Goal: Information Seeking & Learning: Learn about a topic

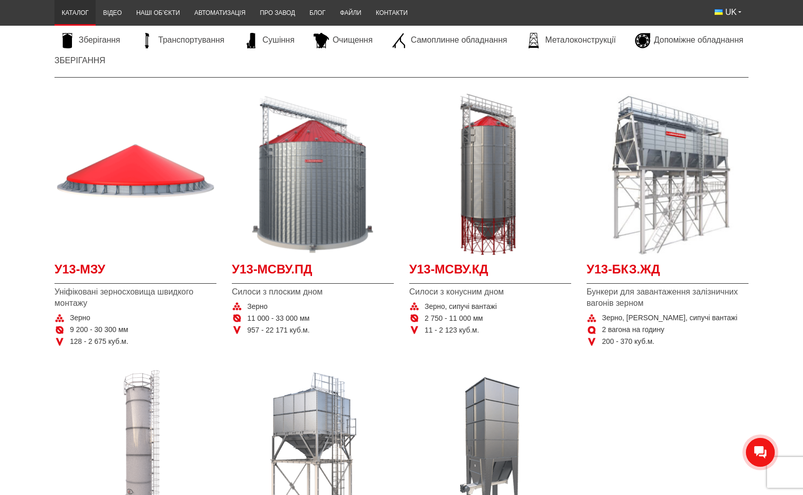
scroll to position [154, 0]
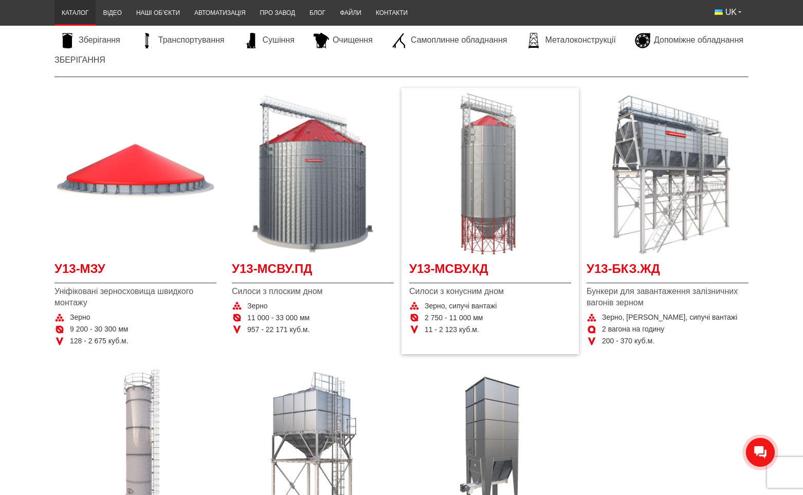
click at [503, 182] on img "Детальніше У13-МСВУ.КД" at bounding box center [490, 174] width 162 height 162
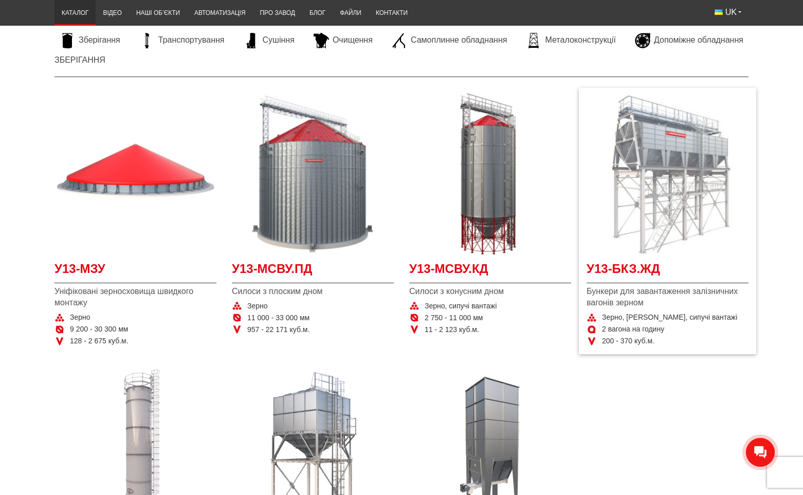
click at [666, 162] on img "Детальніше У13-БКЗ.ЖД" at bounding box center [667, 174] width 162 height 162
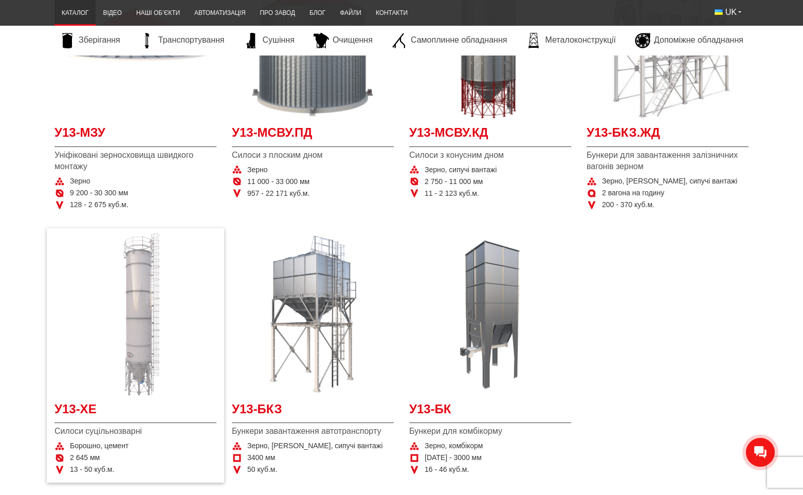
scroll to position [308, 0]
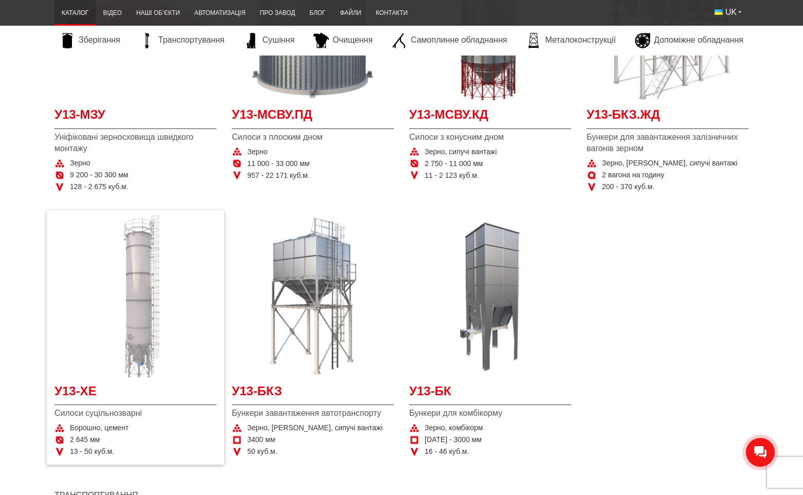
click at [158, 339] on img "Детальніше У13-ХЕ" at bounding box center [135, 296] width 162 height 162
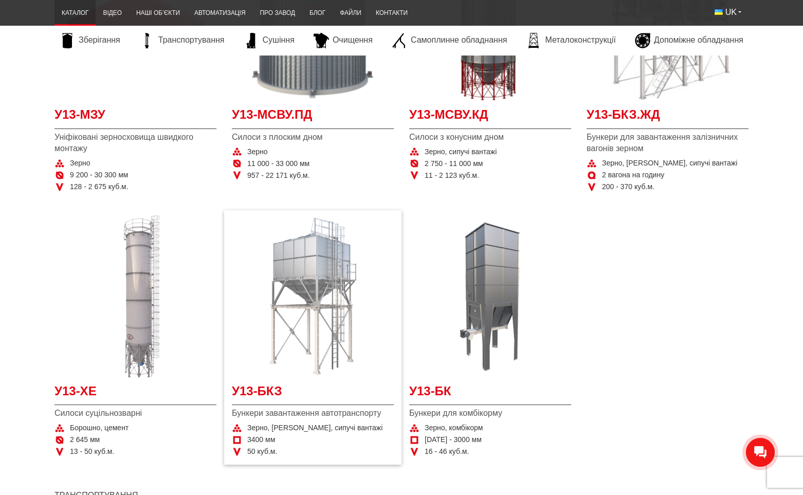
click at [332, 329] on img "Детальніше У13-БКЗ" at bounding box center [313, 296] width 162 height 162
click at [338, 288] on img "Детальніше У13-БКЗ" at bounding box center [313, 296] width 162 height 162
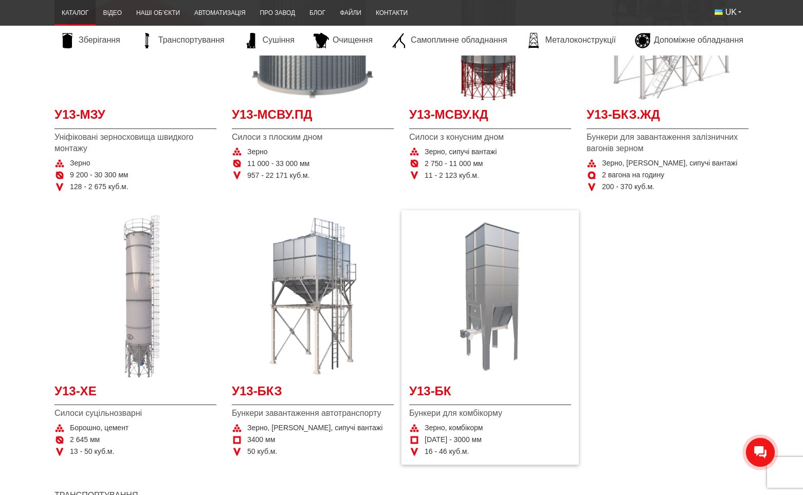
click at [511, 282] on img "Детальніше У13-БК" at bounding box center [490, 296] width 162 height 162
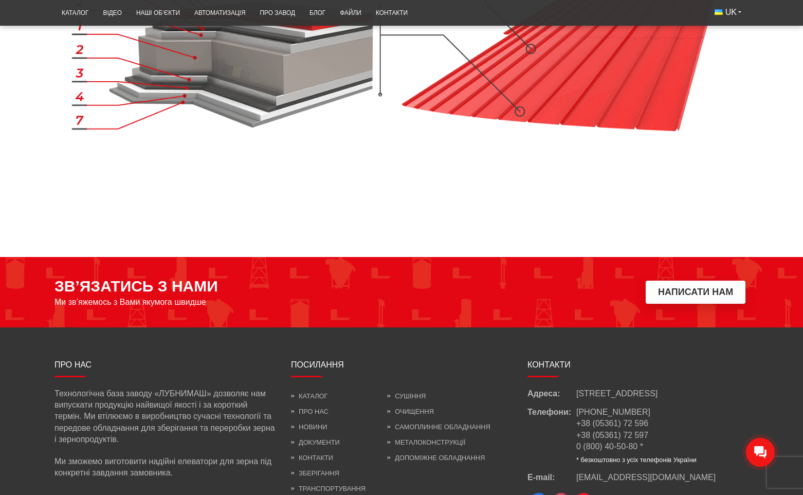
scroll to position [1458, 0]
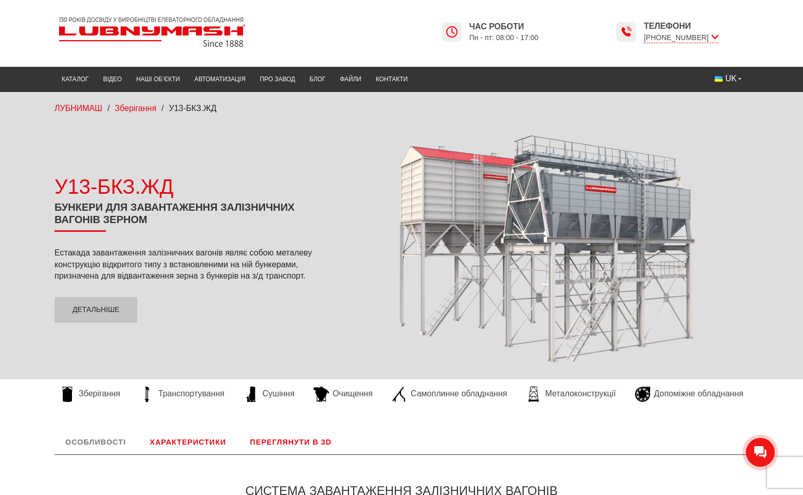
click at [289, 437] on link "Переглянути в 3D" at bounding box center [290, 442] width 103 height 25
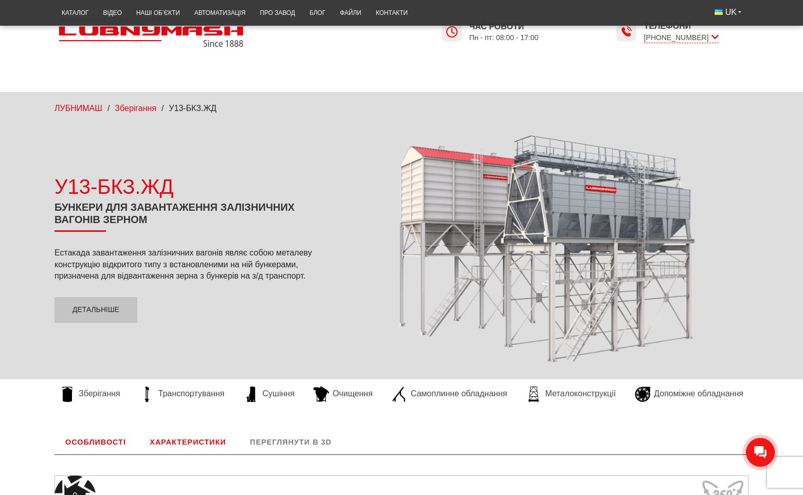
scroll to position [394, 0]
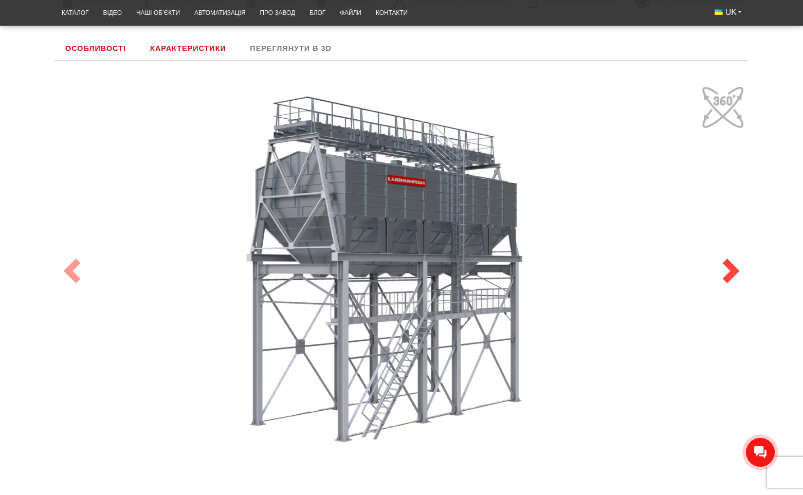
click at [732, 277] on span at bounding box center [731, 271] width 25 height 25
click at [731, 267] on span at bounding box center [731, 271] width 25 height 25
click at [75, 269] on span at bounding box center [72, 271] width 25 height 25
click at [117, 48] on link "Особливості" at bounding box center [95, 48] width 82 height 25
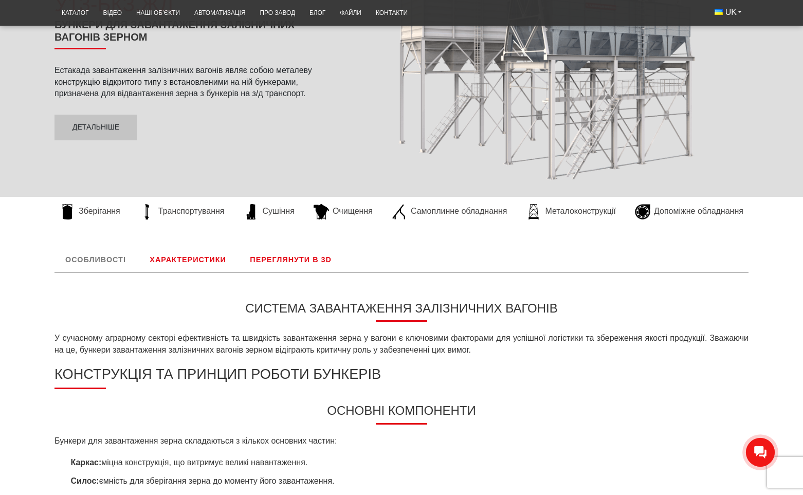
scroll to position [85, 0]
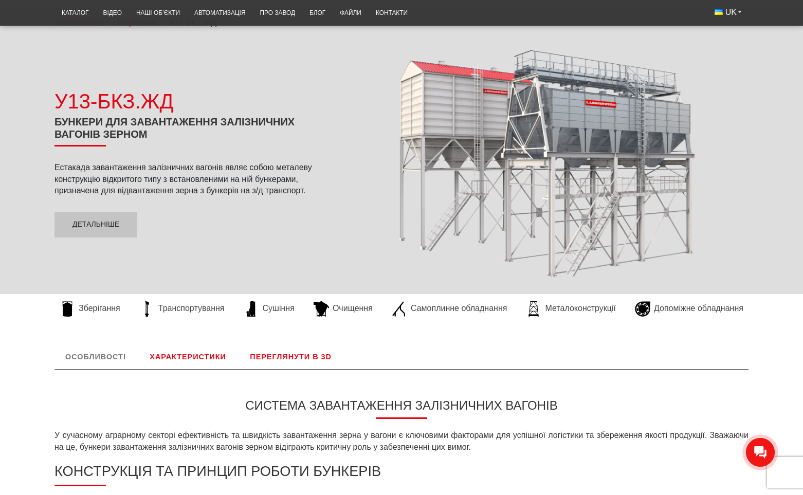
click at [106, 360] on link "Особливості" at bounding box center [95, 356] width 82 height 25
click at [180, 356] on link "Характеристики" at bounding box center [188, 356] width 98 height 25
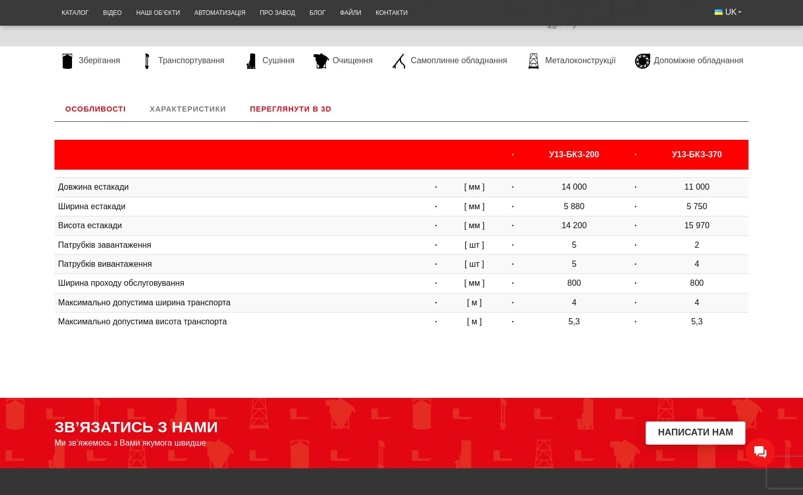
scroll to position [240, 0]
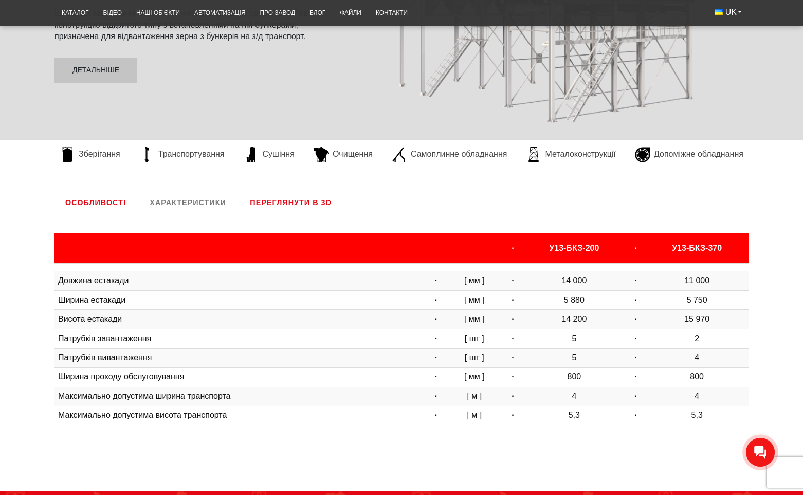
click at [120, 201] on link "Особливості" at bounding box center [95, 202] width 82 height 25
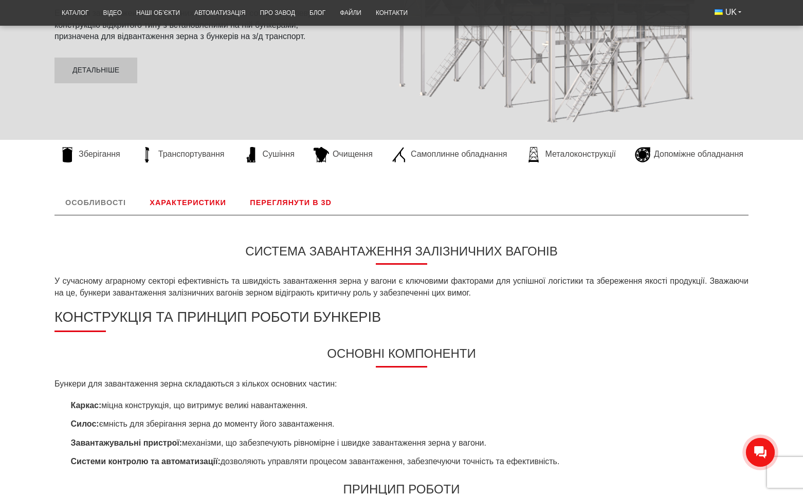
click at [108, 205] on link "Особливості" at bounding box center [95, 202] width 82 height 25
click at [170, 196] on link "Характеристики" at bounding box center [188, 202] width 98 height 25
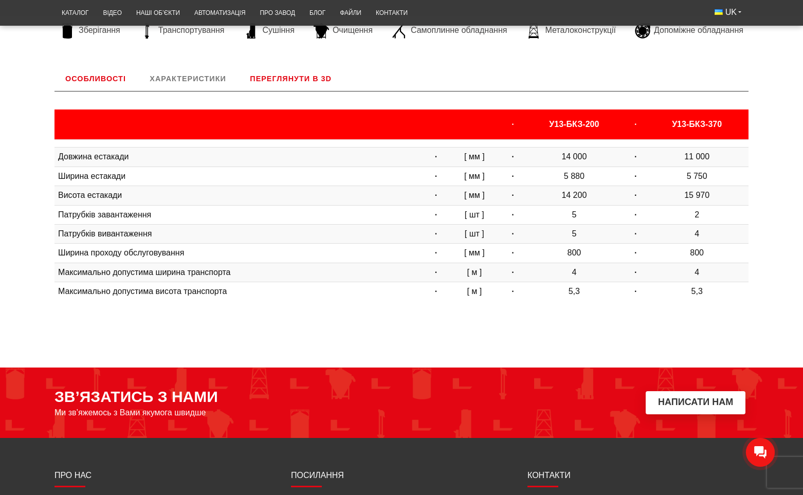
scroll to position [209, 0]
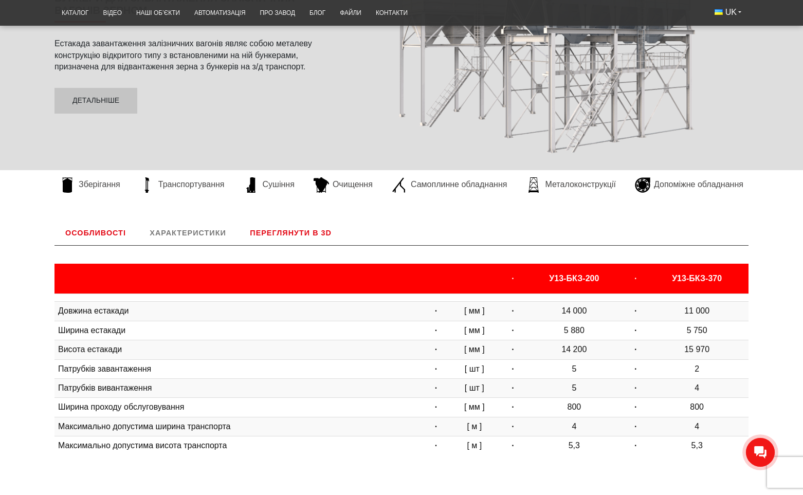
click at [217, 234] on link "Характеристики" at bounding box center [188, 233] width 98 height 25
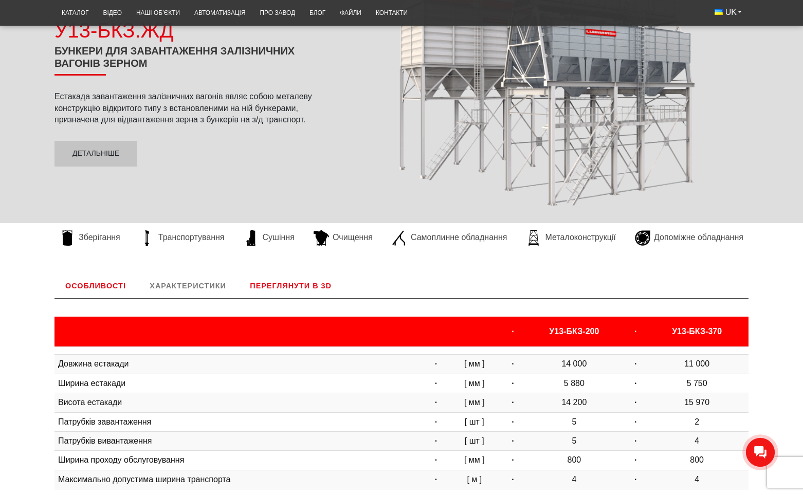
scroll to position [106, 0]
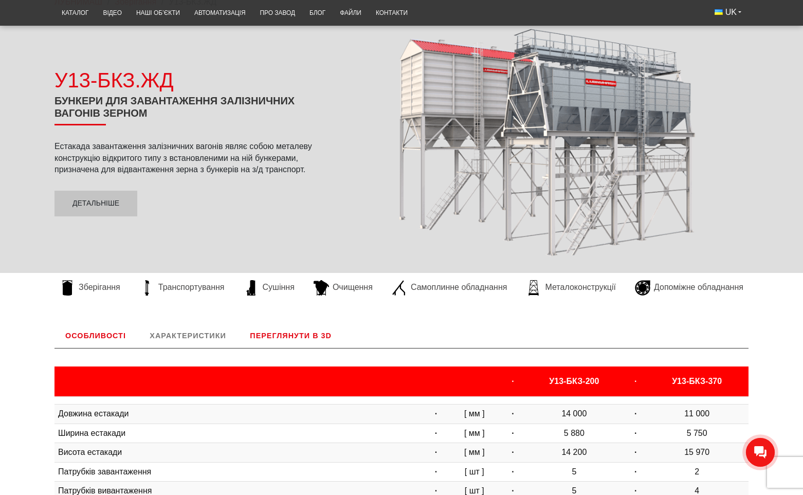
click at [176, 341] on link "Характеристики" at bounding box center [188, 335] width 98 height 25
click at [116, 335] on link "Особливості" at bounding box center [95, 335] width 82 height 25
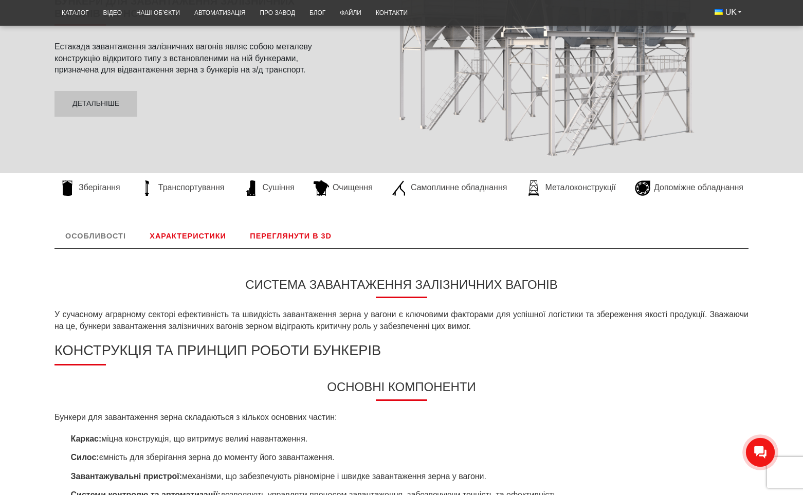
scroll to position [188, 0]
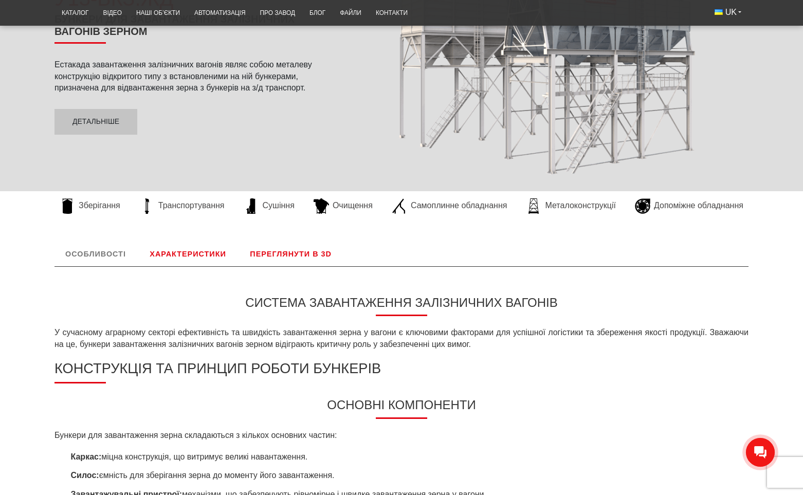
click at [105, 256] on link "Особливості" at bounding box center [95, 254] width 82 height 25
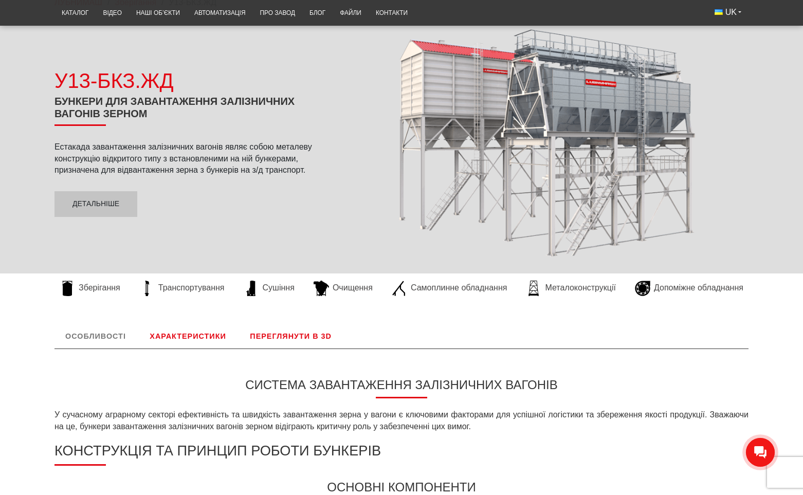
scroll to position [206, 0]
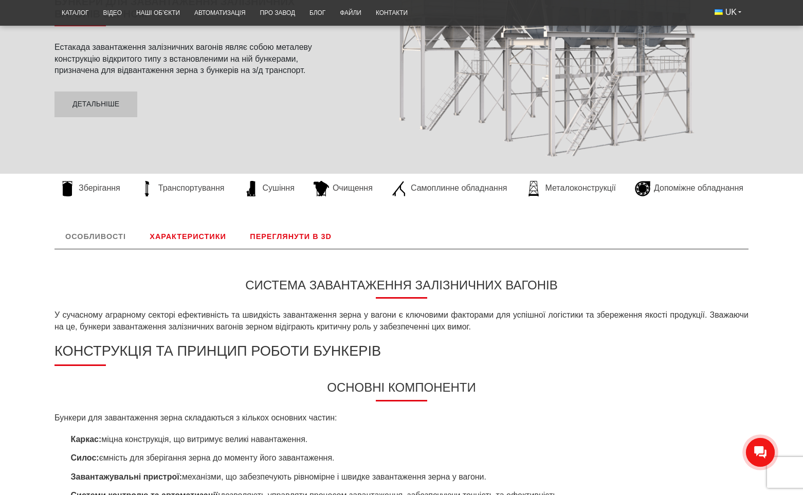
drag, startPoint x: 381, startPoint y: 319, endPoint x: 381, endPoint y: 326, distance: 6.7
click at [381, 326] on p "У сучасному аграрному секторі ефективність та швидкість завантаження зерна у ва…" at bounding box center [401, 320] width 694 height 23
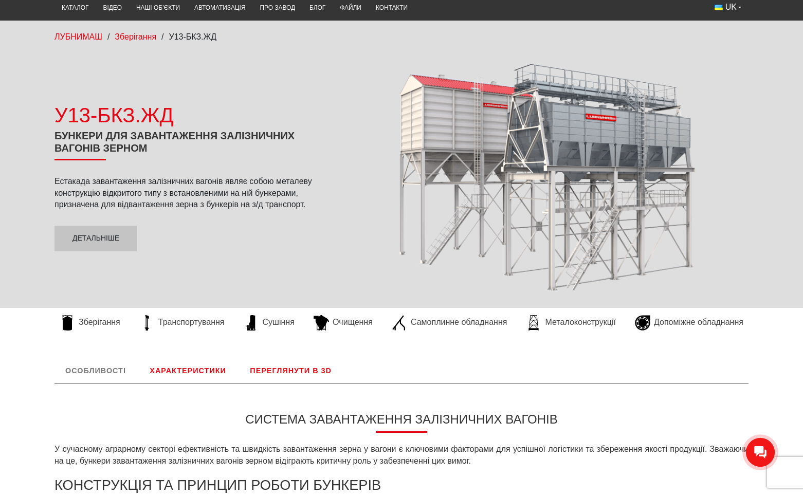
scroll to position [0, 0]
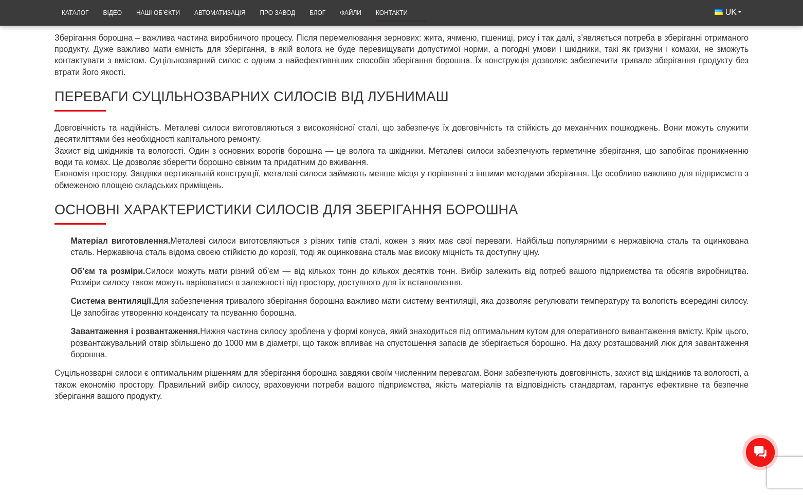
scroll to position [360, 0]
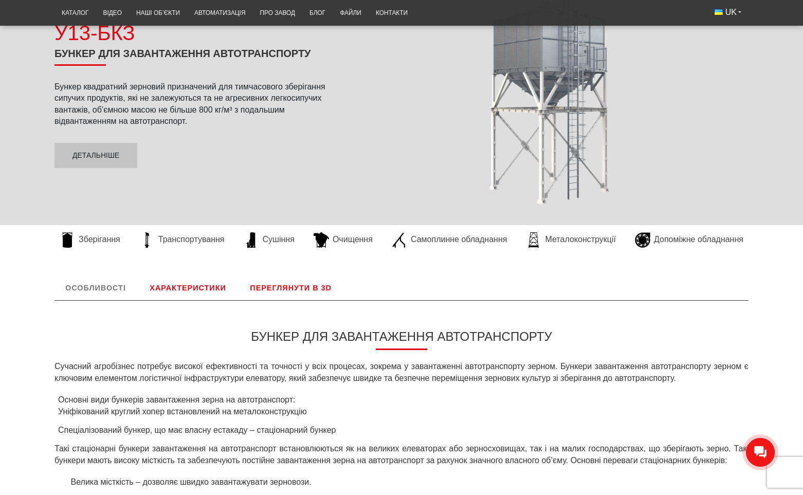
click at [264, 293] on link "Переглянути в 3D" at bounding box center [290, 288] width 103 height 25
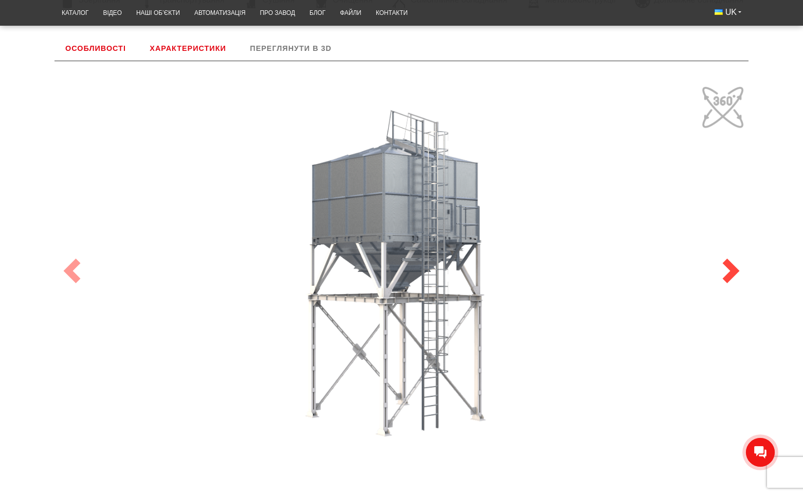
click at [720, 273] on span at bounding box center [731, 271] width 25 height 25
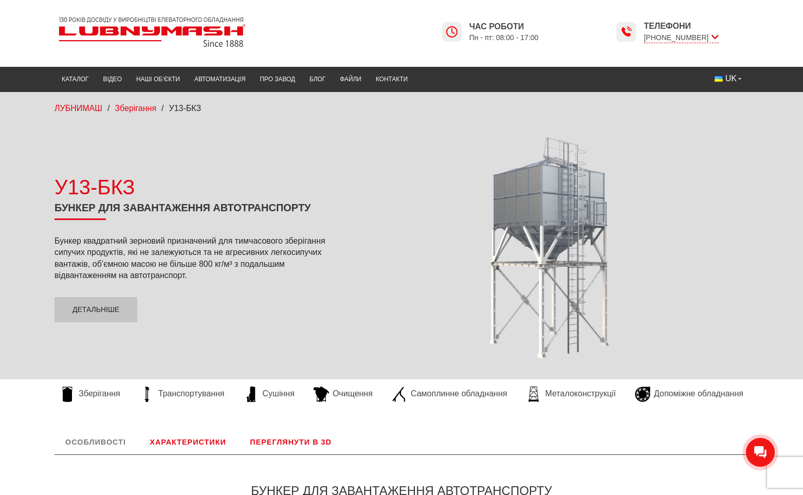
scroll to position [51, 0]
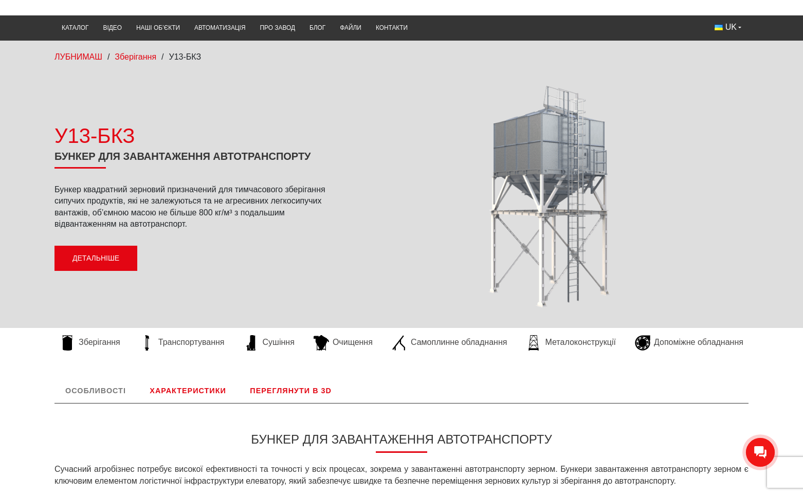
click at [115, 263] on link "Детальніше" at bounding box center [95, 259] width 83 height 26
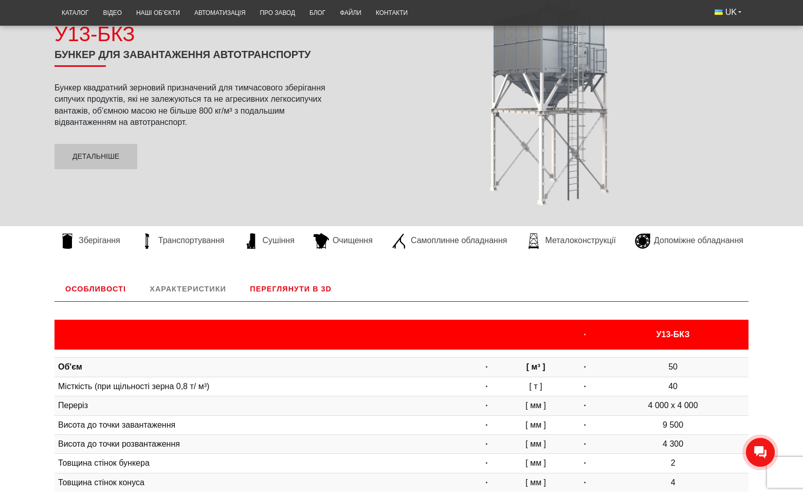
scroll to position [206, 0]
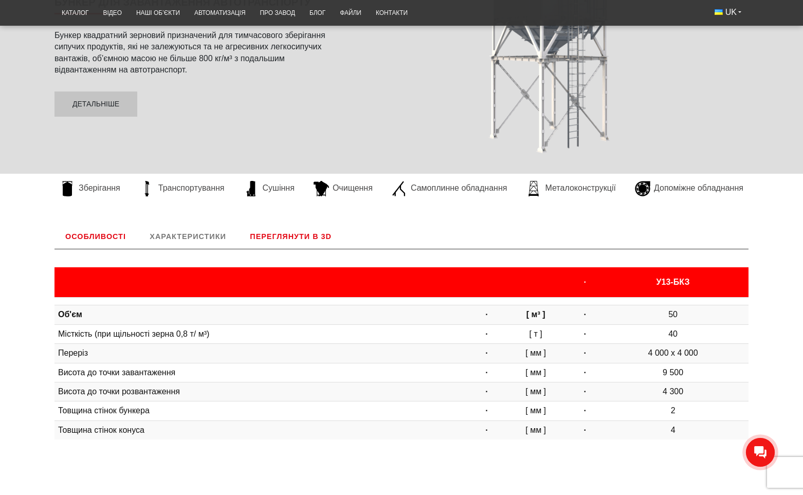
click at [102, 239] on link "Особливості" at bounding box center [95, 236] width 82 height 25
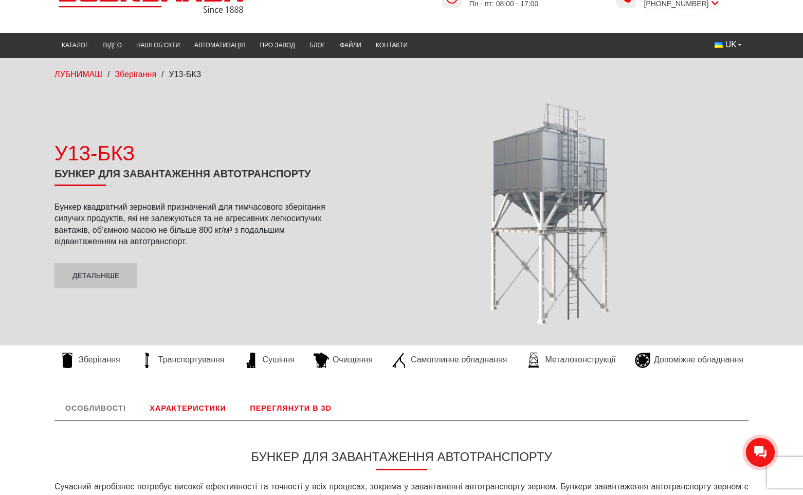
scroll to position [0, 0]
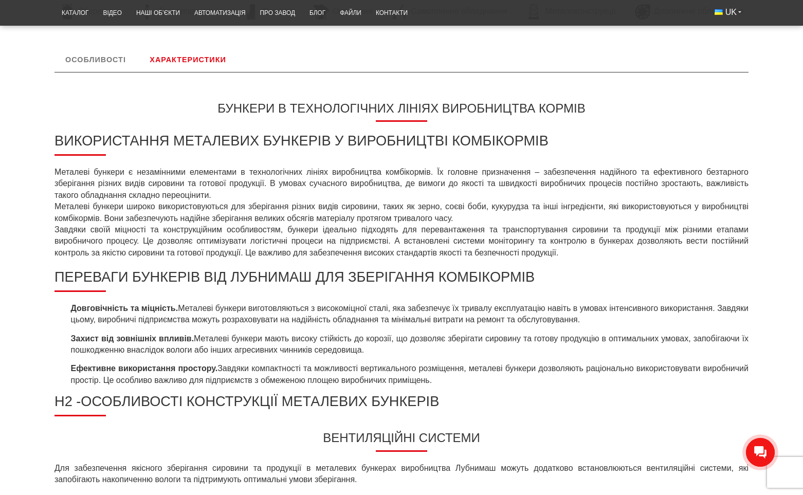
scroll to position [308, 0]
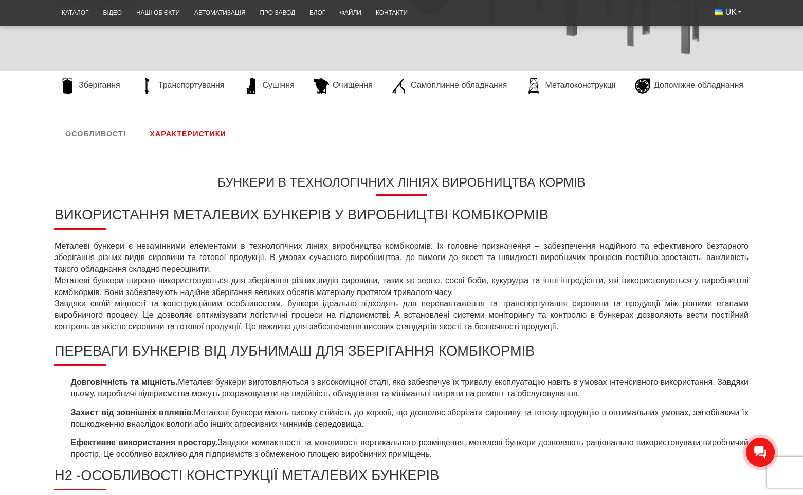
click at [113, 141] on link "Особливості" at bounding box center [95, 133] width 82 height 25
click at [171, 130] on link "Характеристики" at bounding box center [188, 133] width 98 height 25
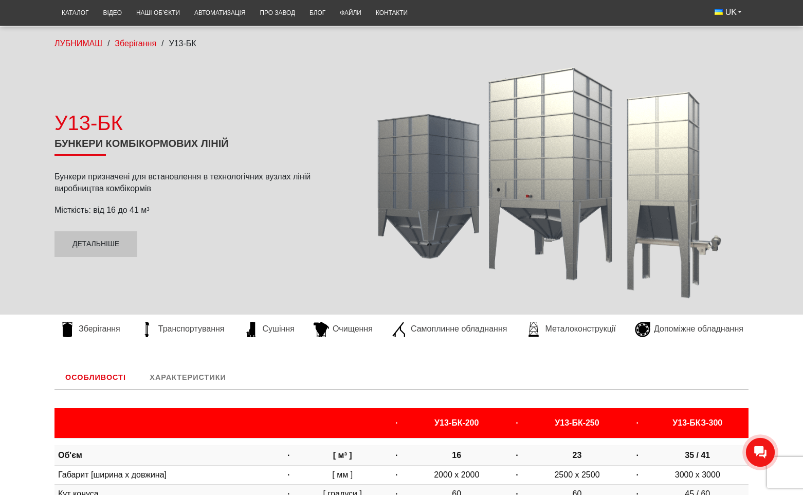
scroll to position [0, 0]
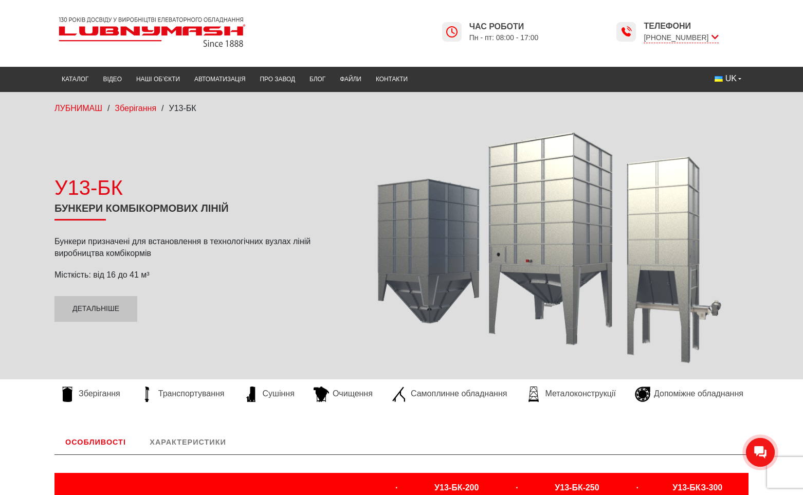
click at [164, 435] on link "Характеристики" at bounding box center [188, 442] width 98 height 25
click at [116, 441] on link "Особливості" at bounding box center [95, 442] width 82 height 25
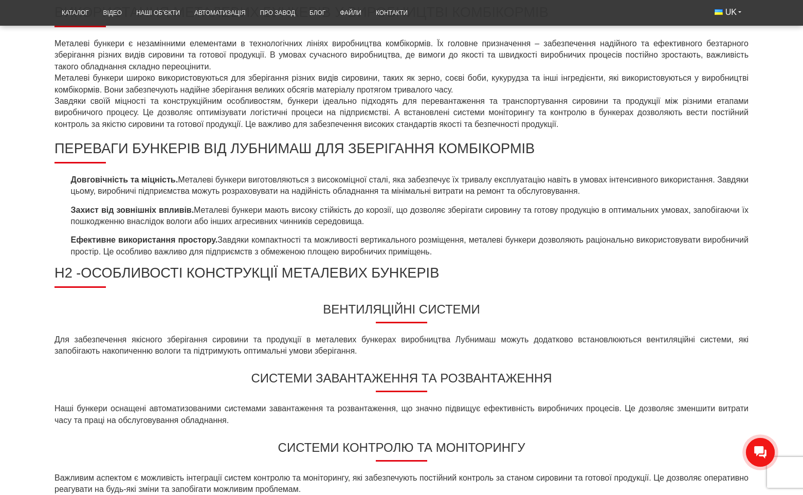
scroll to position [463, 0]
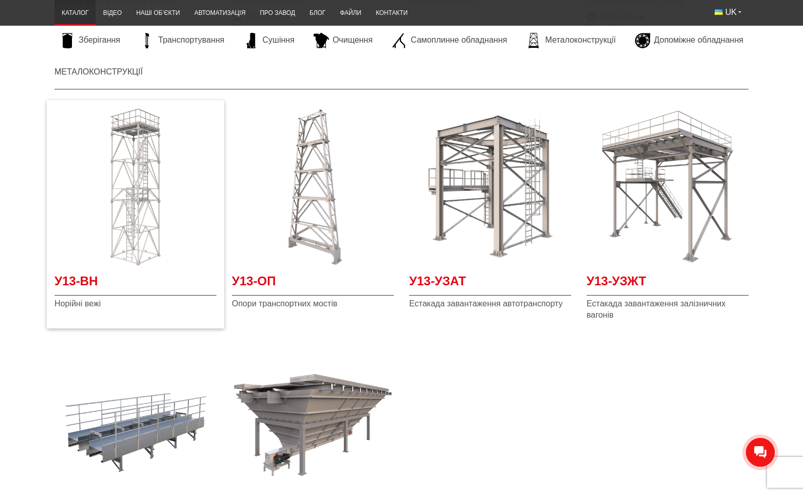
scroll to position [2159, 0]
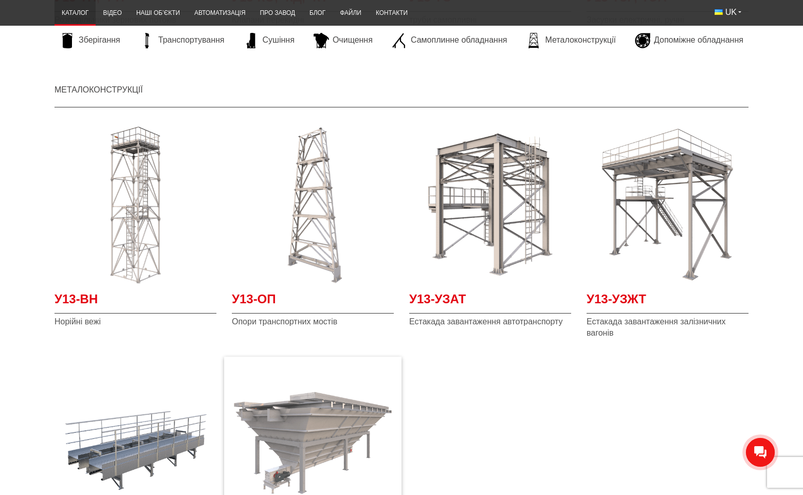
click at [280, 389] on img "Детальніше У13-МАП" at bounding box center [313, 443] width 162 height 162
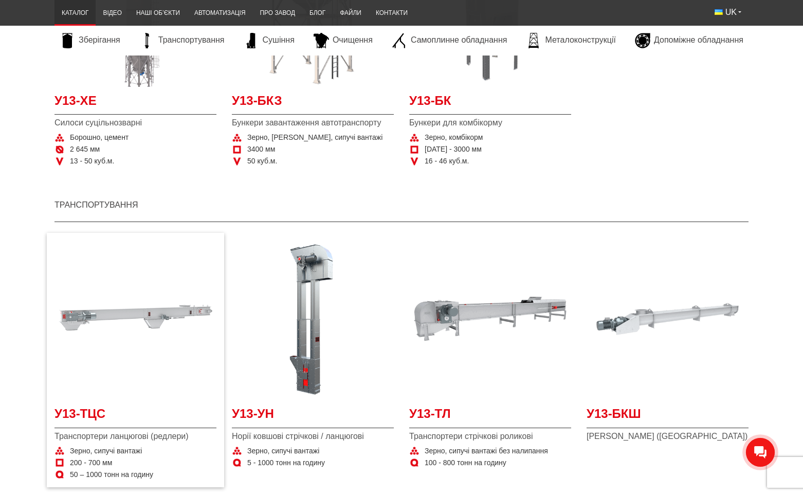
scroll to position [617, 0]
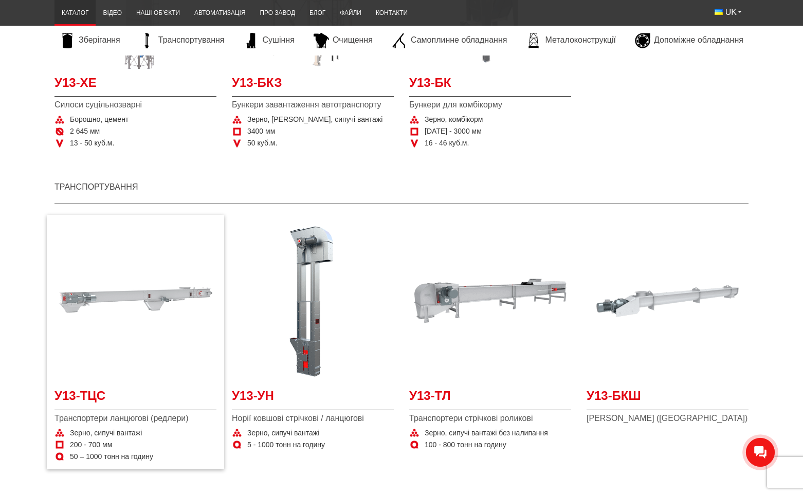
click at [100, 368] on img "Детальніше У13-ТЦС" at bounding box center [135, 301] width 162 height 162
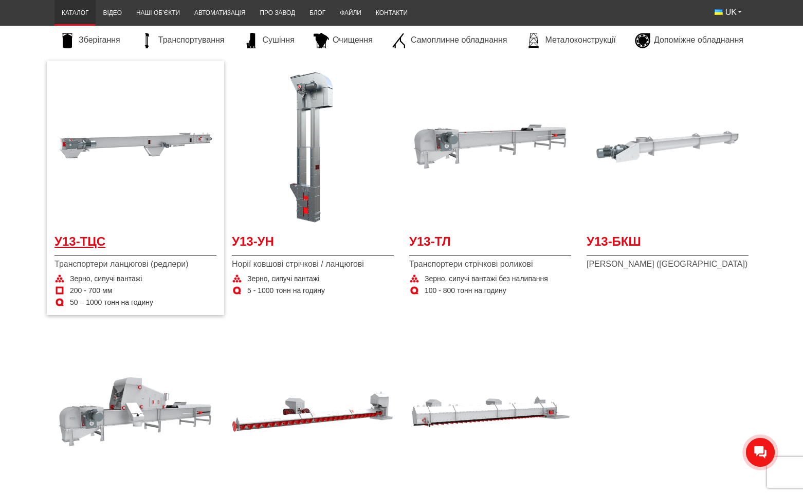
scroll to position [925, 0]
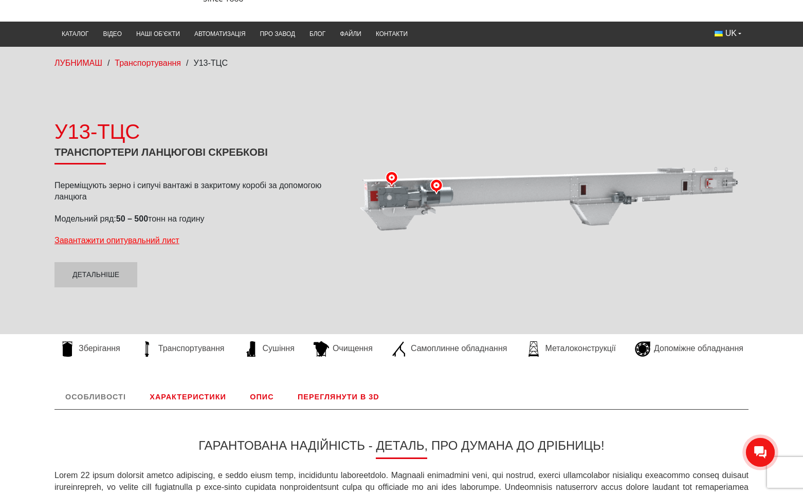
scroll to position [103, 0]
